Goal: Find specific page/section: Find specific page/section

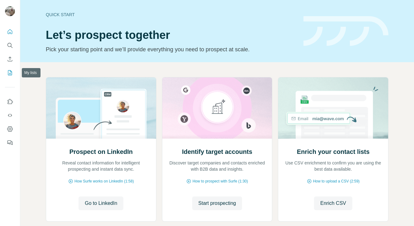
click at [7, 72] on icon "My lists" at bounding box center [10, 73] width 6 height 6
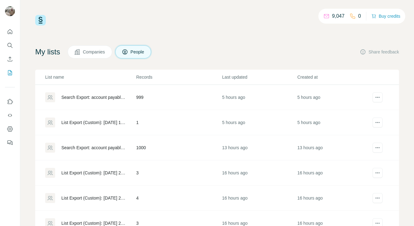
scroll to position [74, 0]
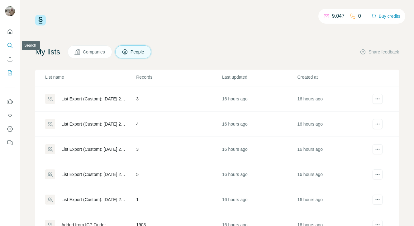
click at [10, 45] on icon "Search" at bounding box center [10, 45] width 6 height 6
